Goal: Find specific page/section: Find specific page/section

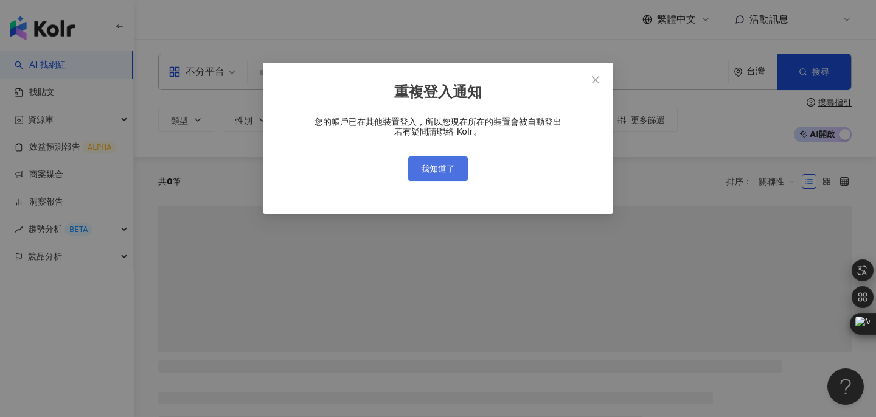
click at [437, 172] on span "我知道了" at bounding box center [438, 169] width 34 height 10
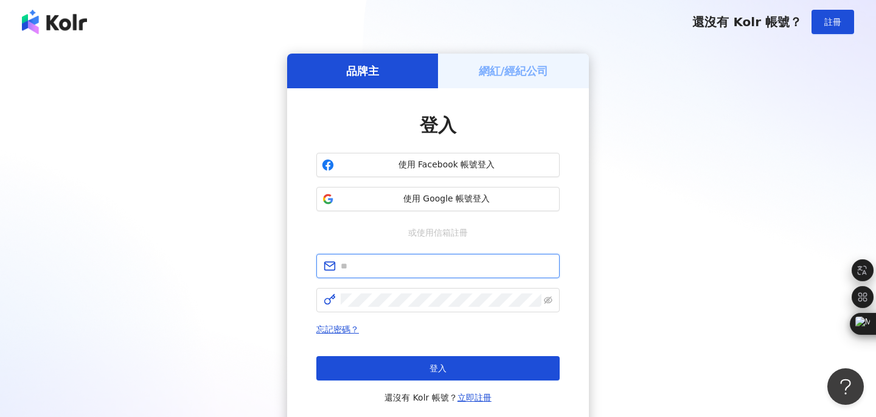
type input "**********"
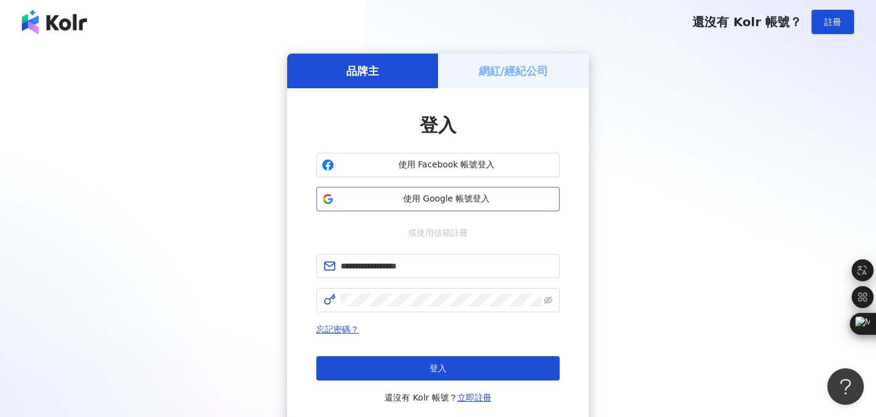
click at [380, 193] on span "使用 Google 帳號登入" at bounding box center [446, 199] width 215 height 12
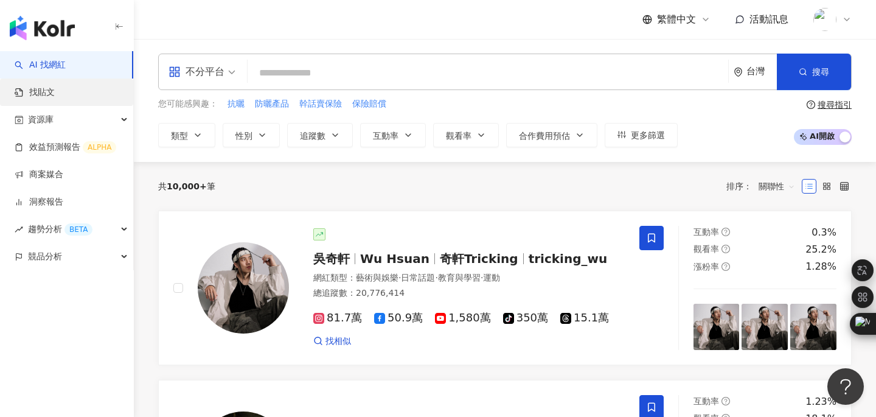
click at [34, 91] on link "找貼文" at bounding box center [35, 92] width 40 height 12
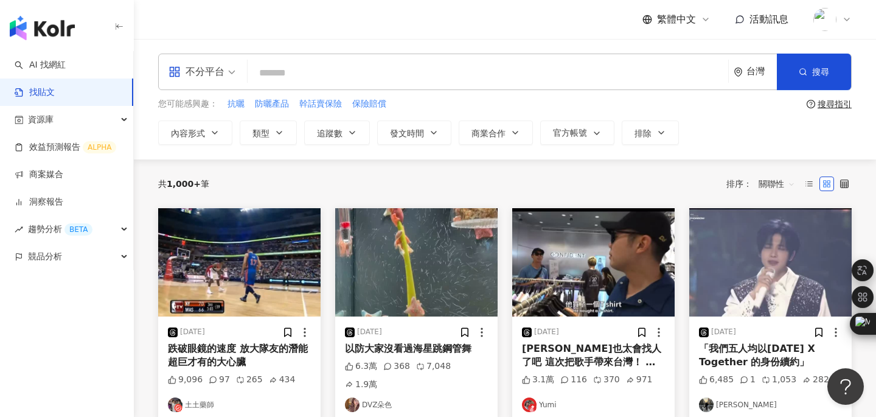
click at [842, 19] on icon at bounding box center [847, 20] width 10 height 10
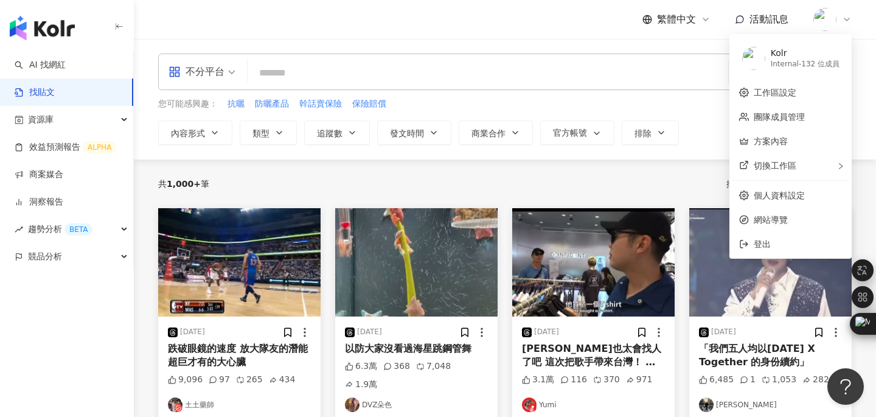
click at [686, 158] on div "不分平台 台灣 搜尋 您可能感興趣： 抗曬 防曬產品 幹話賣保險 保險賠償 搜尋指引 內容形式 類型 追蹤數 發文時間 商業合作 官方帳號 排除" at bounding box center [505, 99] width 742 height 120
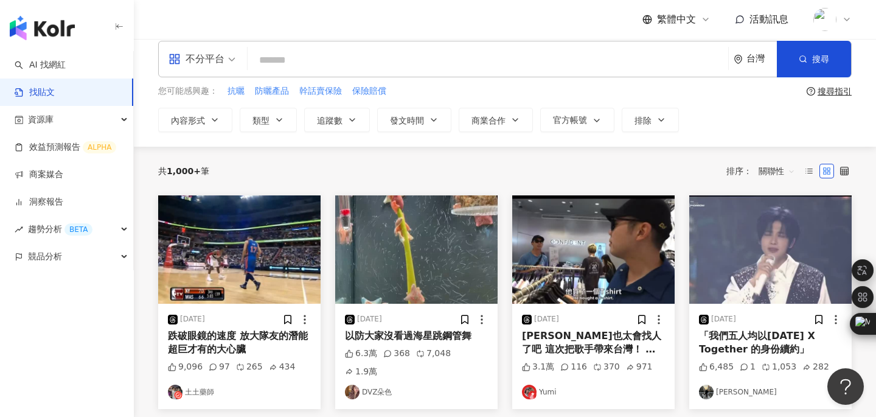
scroll to position [15, 0]
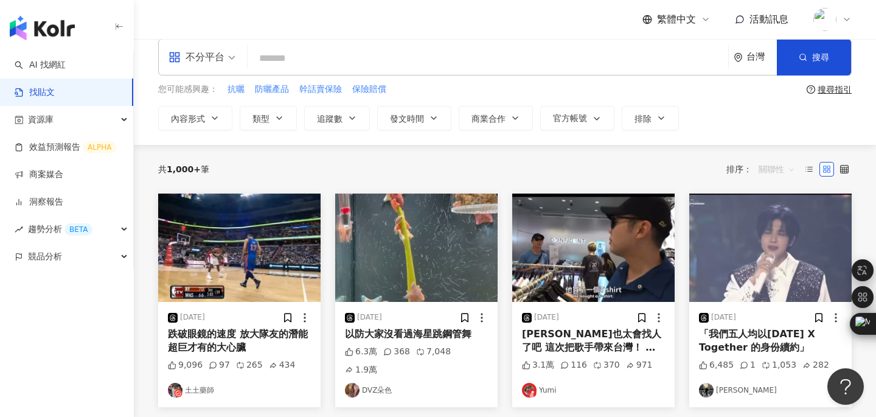
click at [796, 169] on div "關聯性" at bounding box center [777, 168] width 50 height 19
